Goal: Browse casually: Explore the website without a specific task or goal

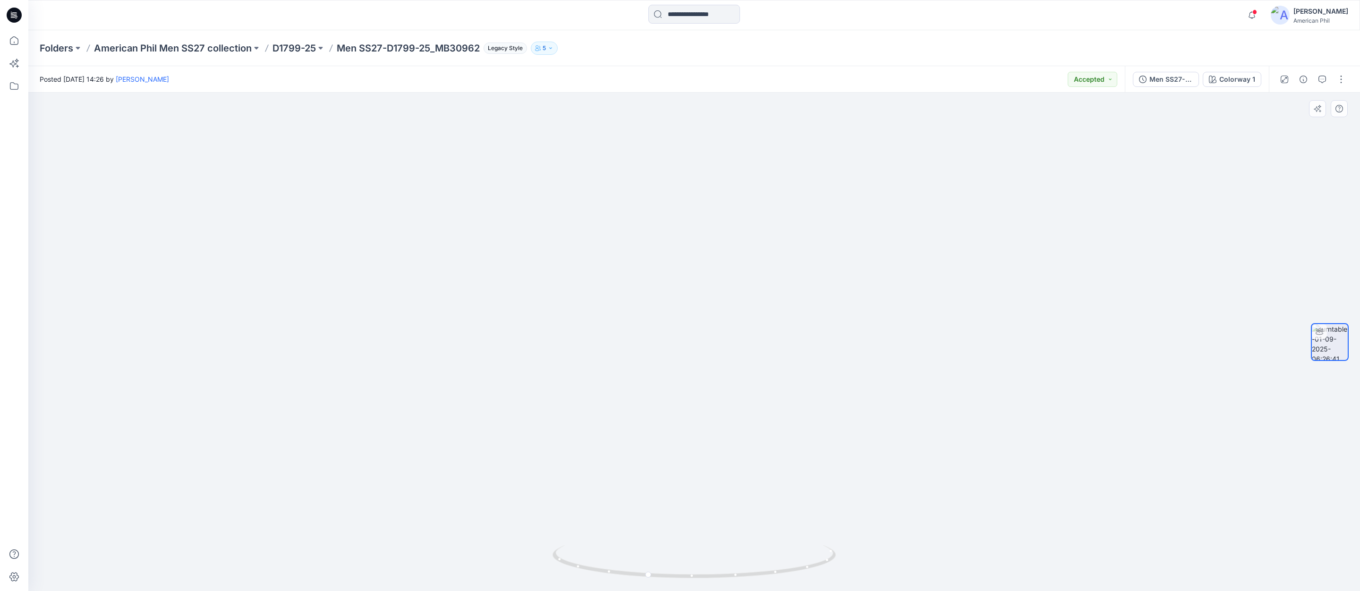
scroll to position [53, 0]
click at [1255, 12] on span at bounding box center [1254, 11] width 5 height 5
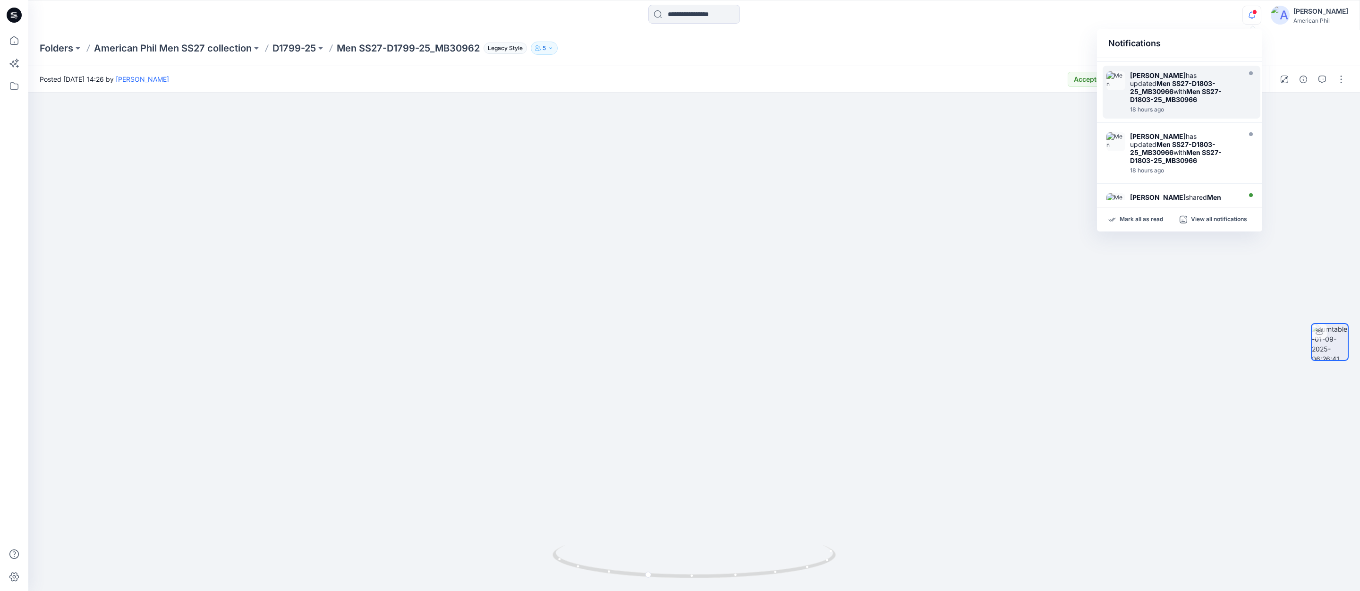
click at [1142, 82] on strong "Men SS27-D1803-25_MB30966" at bounding box center [1172, 87] width 85 height 16
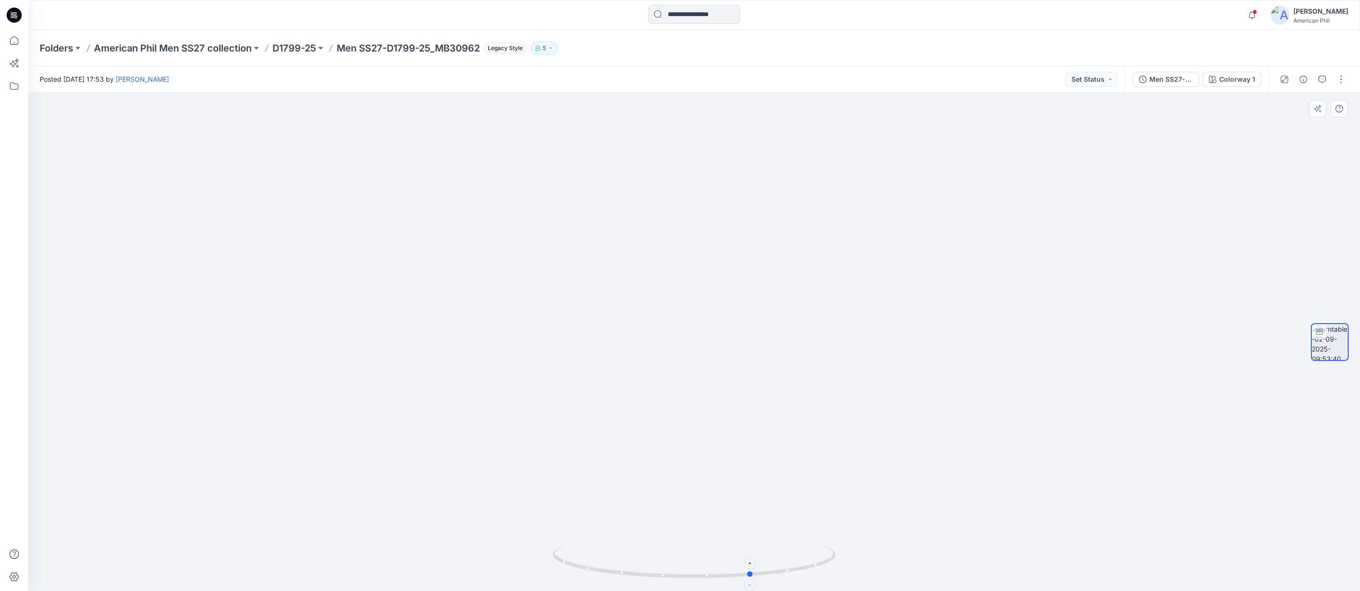
drag, startPoint x: 694, startPoint y: 574, endPoint x: 753, endPoint y: 574, distance: 59.5
click at [753, 574] on circle at bounding box center [751, 574] width 6 height 6
drag, startPoint x: 754, startPoint y: 574, endPoint x: 760, endPoint y: 561, distance: 14.8
click at [760, 561] on icon at bounding box center [695, 562] width 286 height 35
click at [169, 48] on p "American Phil Men SS27 collection" at bounding box center [173, 48] width 158 height 13
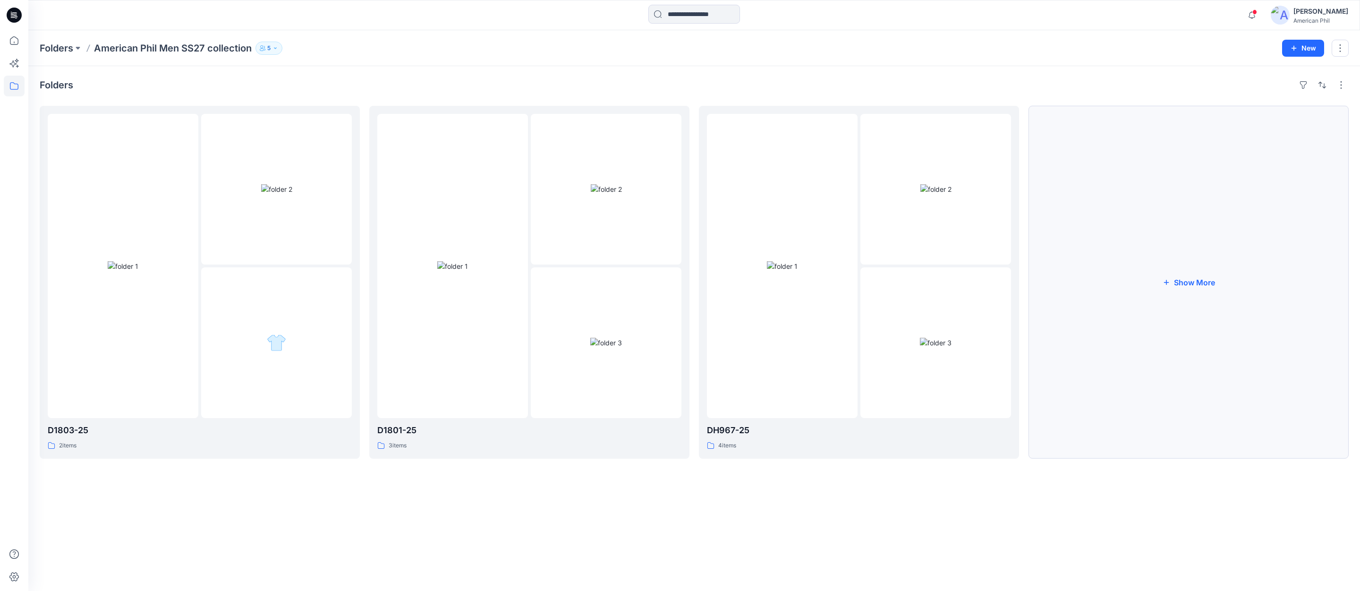
click at [1188, 280] on button "Show More" at bounding box center [1188, 282] width 320 height 353
click at [1253, 11] on span at bounding box center [1254, 11] width 5 height 5
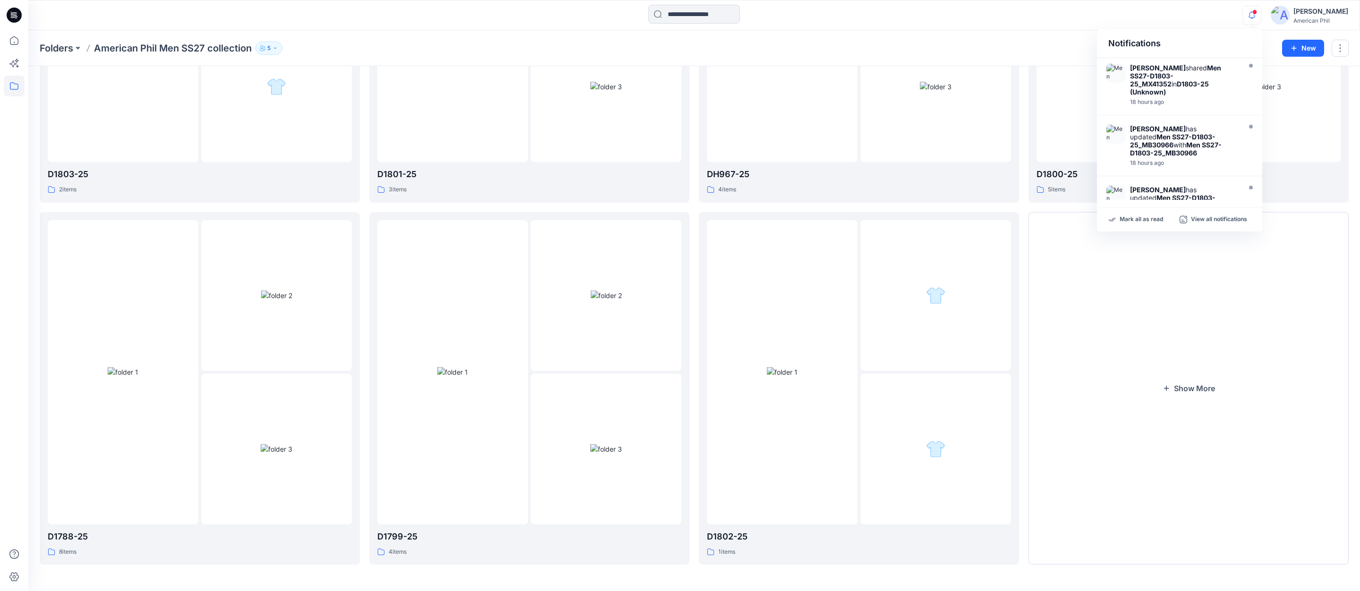
scroll to position [255, 0]
